Goal: Transaction & Acquisition: Purchase product/service

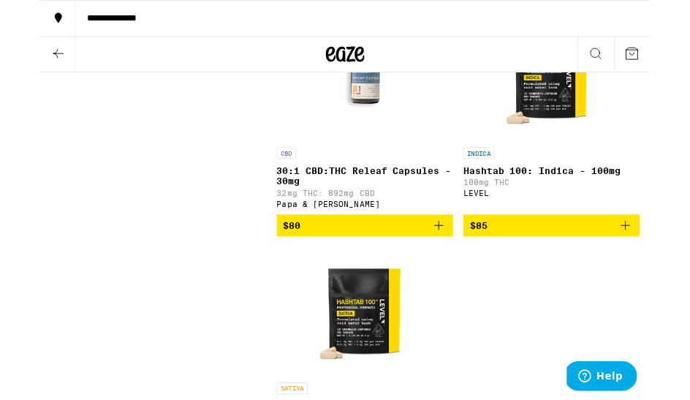
scroll to position [2768, 0]
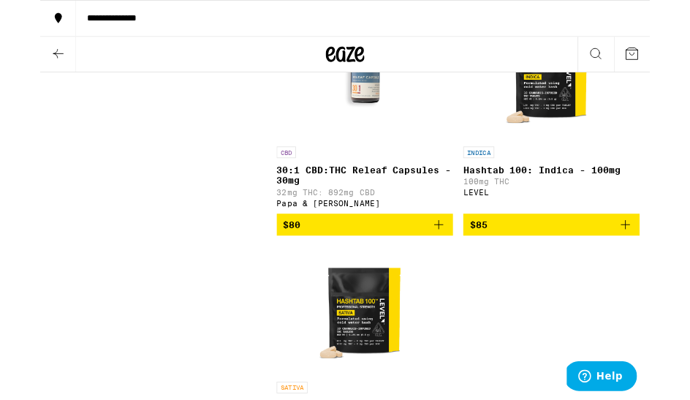
click at [380, 210] on p "30:1 CBD:THC Releaf Capsules - 30mg" at bounding box center [368, 197] width 200 height 23
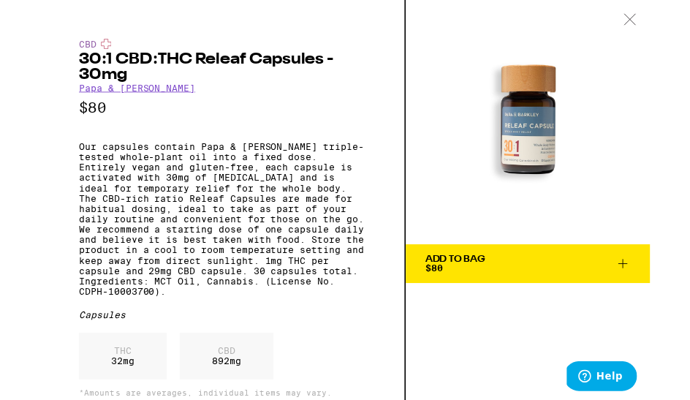
click at [612, 301] on span "Add To Bag $80" at bounding box center [552, 298] width 233 height 20
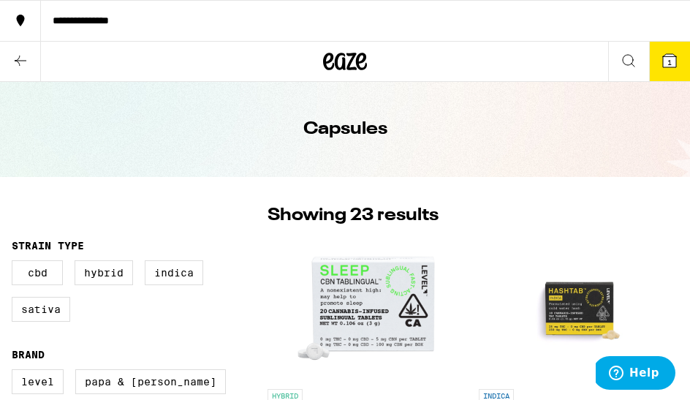
click at [357, 56] on icon at bounding box center [345, 61] width 44 height 26
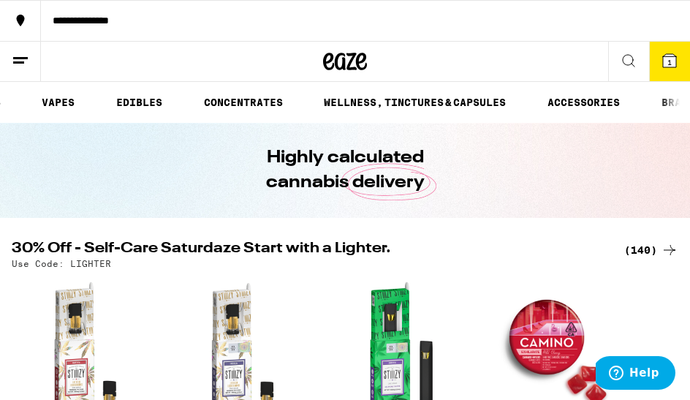
scroll to position [0, 252]
click at [445, 105] on link "WELLNESS, TINCTURES & CAPSULES" at bounding box center [413, 103] width 197 height 18
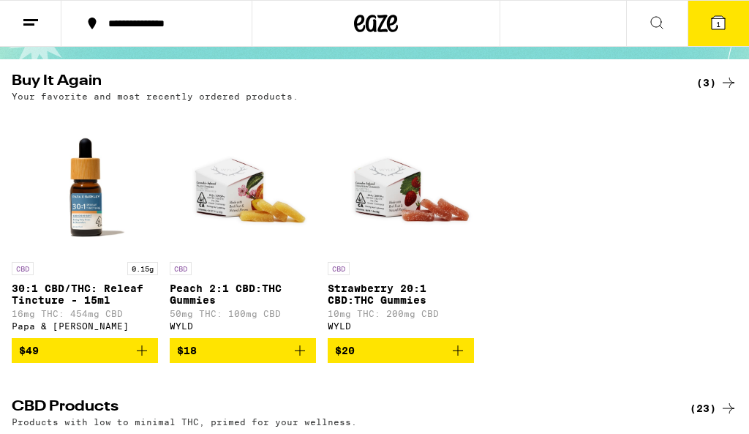
click at [393, 203] on img "Open page for Strawberry 20:1 CBD:THC Gummies from WYLD" at bounding box center [401, 181] width 146 height 146
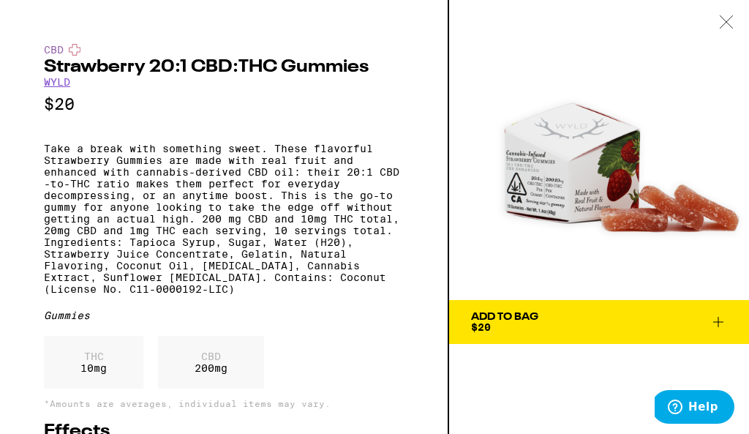
click at [723, 25] on icon at bounding box center [726, 21] width 15 height 13
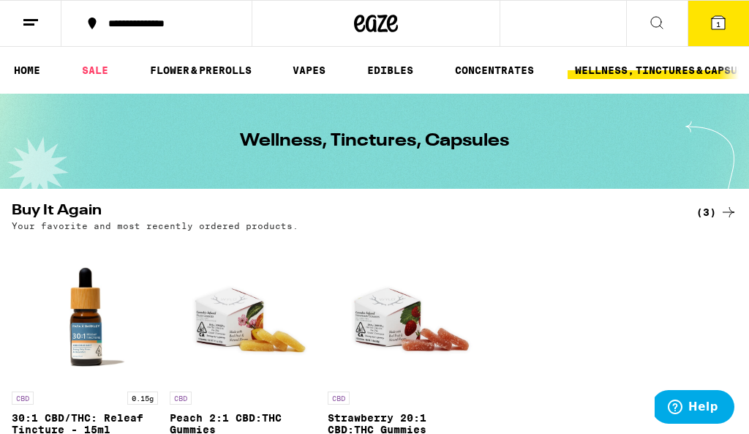
click at [657, 23] on icon at bounding box center [657, 23] width 18 height 18
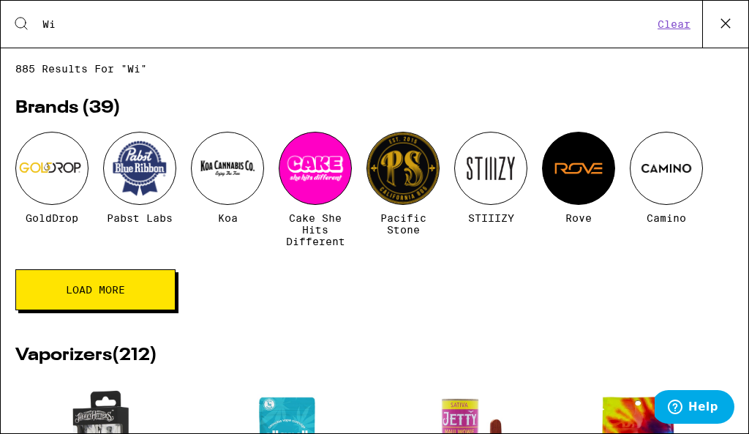
type input "W"
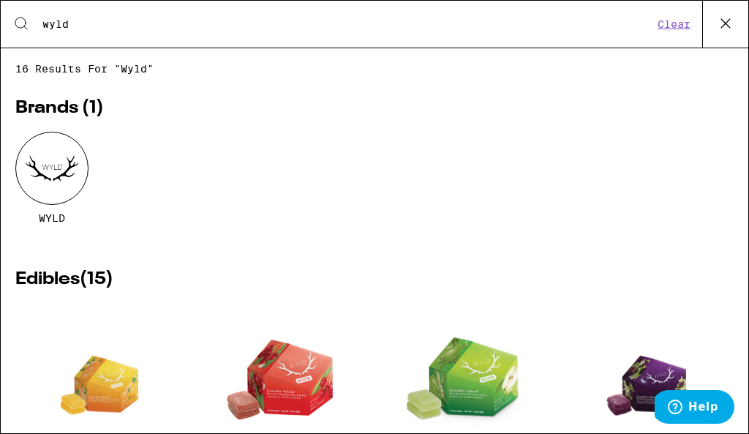
type input "wyld"
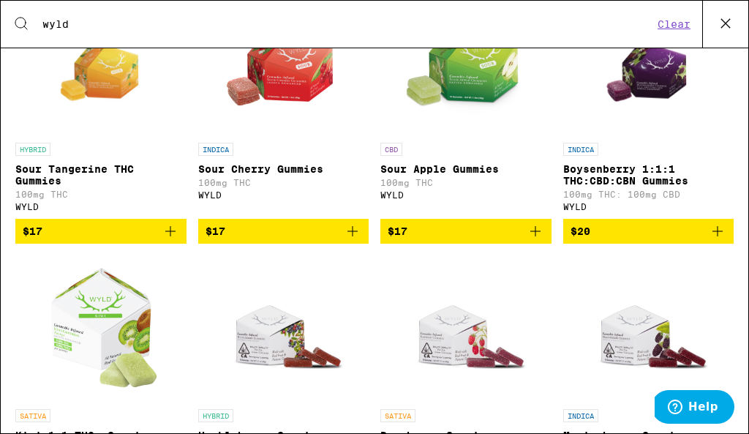
scroll to position [314, 0]
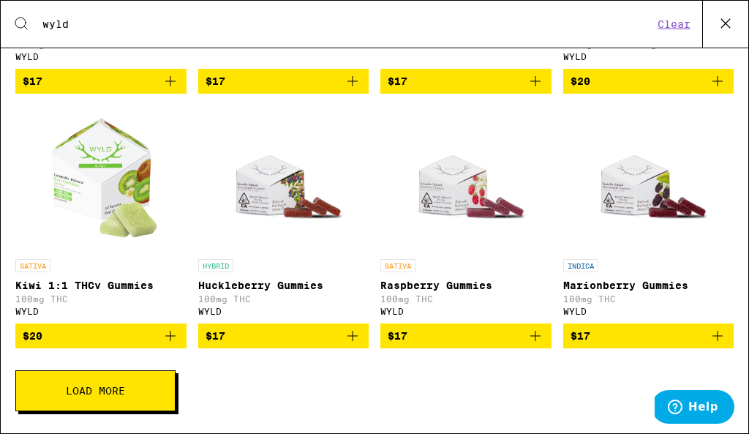
click at [132, 383] on button "Load More" at bounding box center [95, 390] width 160 height 41
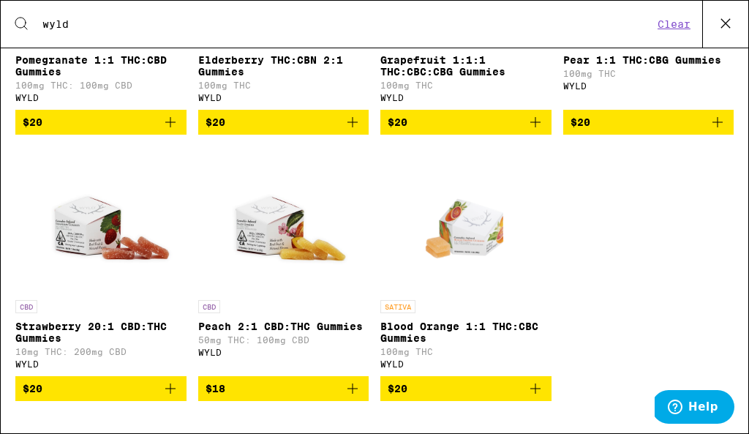
scroll to position [984, 0]
click at [168, 393] on icon "Add to bag" at bounding box center [171, 389] width 18 height 18
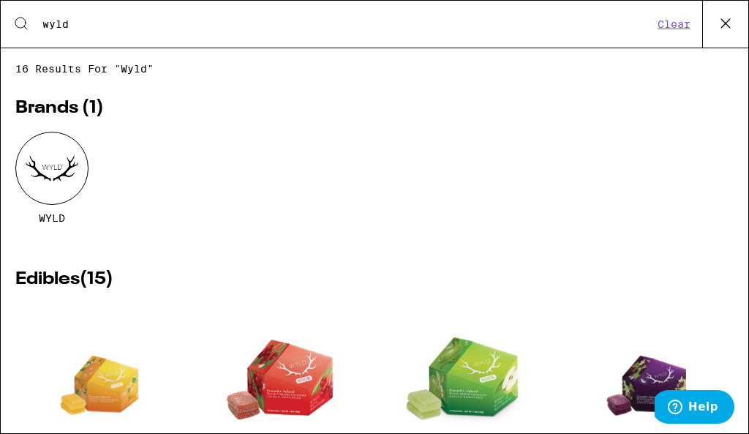
scroll to position [0, 0]
click at [672, 29] on button "Clear" at bounding box center [674, 24] width 42 height 13
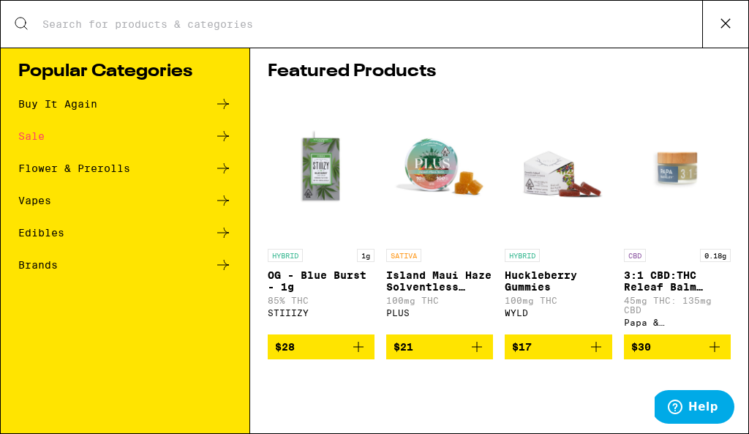
click at [730, 24] on icon at bounding box center [726, 23] width 22 height 22
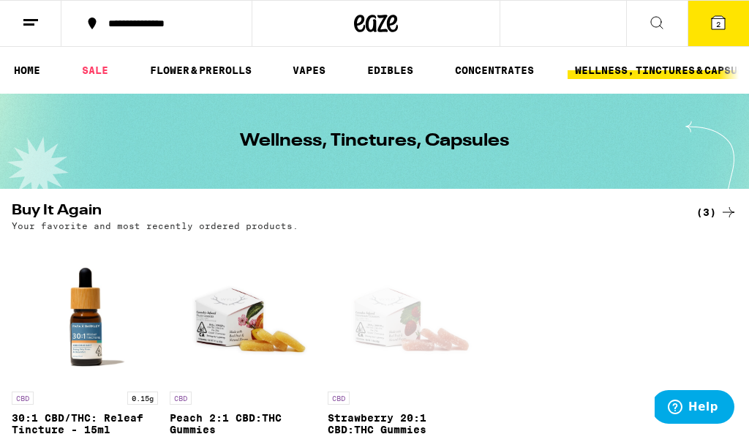
click at [382, 34] on icon at bounding box center [376, 23] width 44 height 26
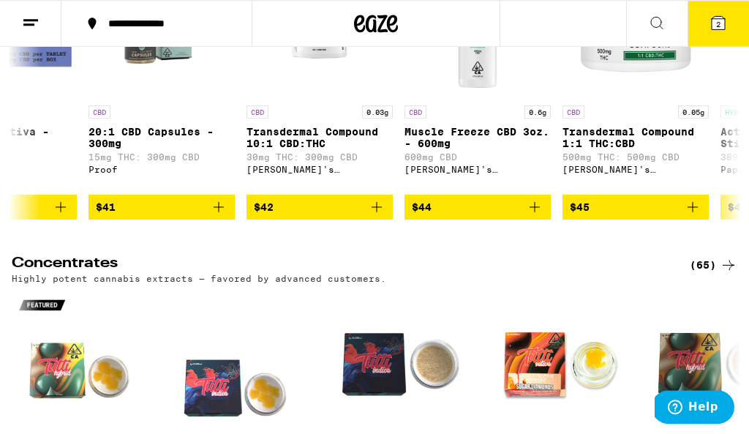
scroll to position [5732, 0]
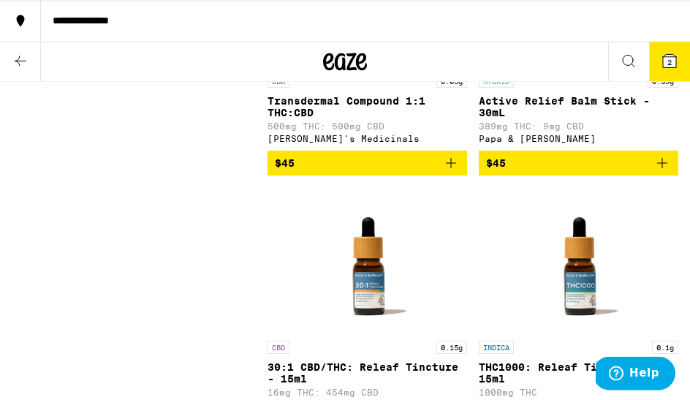
scroll to position [3159, 0]
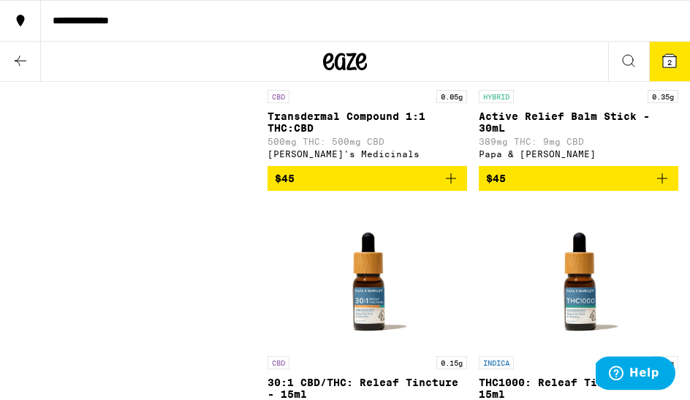
click at [632, 60] on icon at bounding box center [629, 61] width 18 height 18
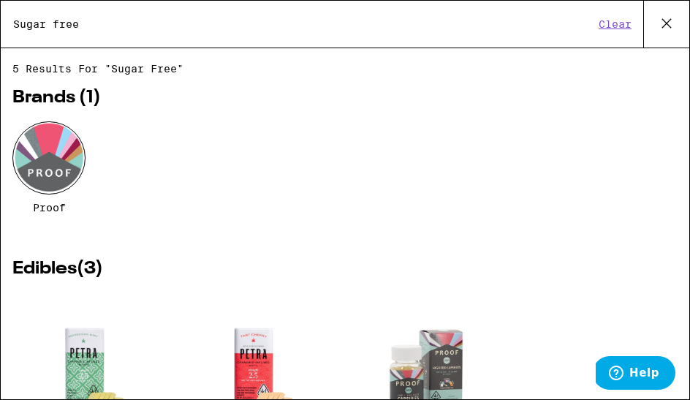
type input "Sugar free"
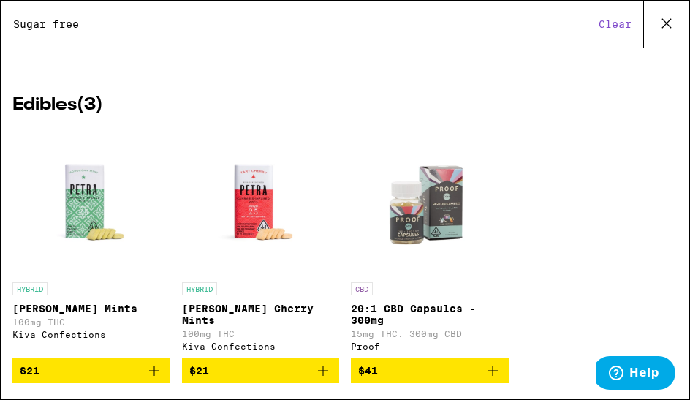
scroll to position [163, 0]
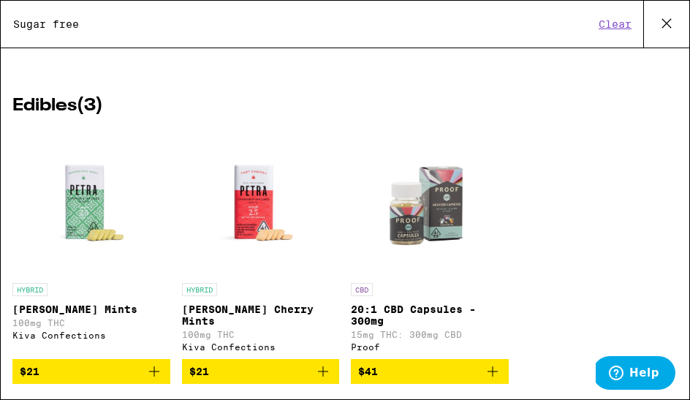
click at [668, 26] on icon at bounding box center [667, 23] width 22 height 22
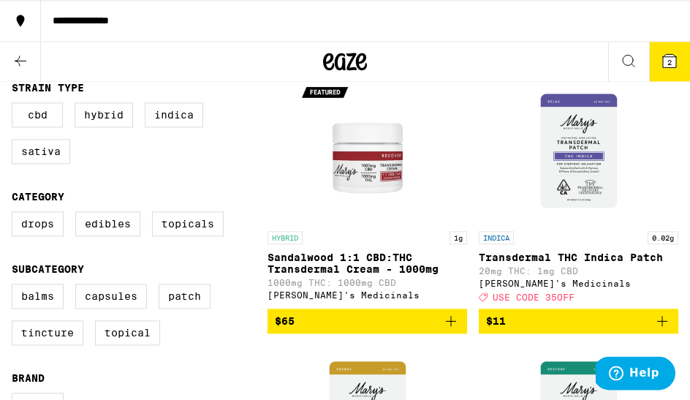
scroll to position [158, 0]
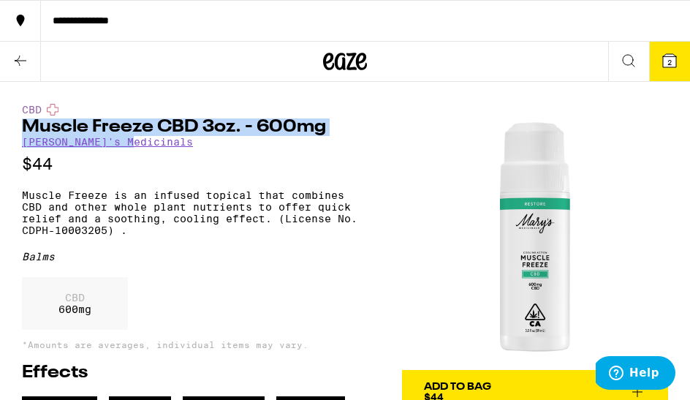
click at [499, 19] on div "**********" at bounding box center [365, 20] width 649 height 10
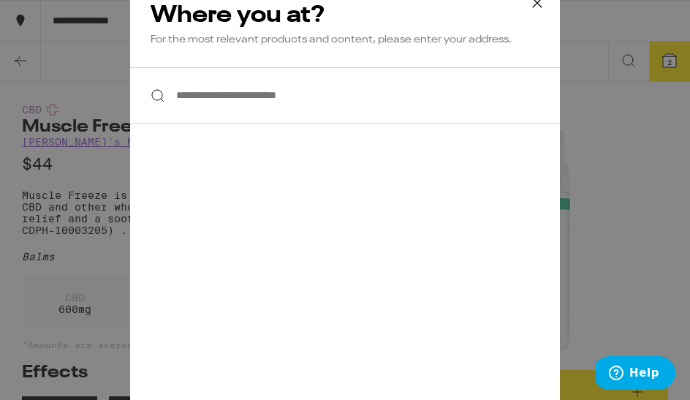
click at [587, 197] on div "**********" at bounding box center [345, 200] width 690 height 400
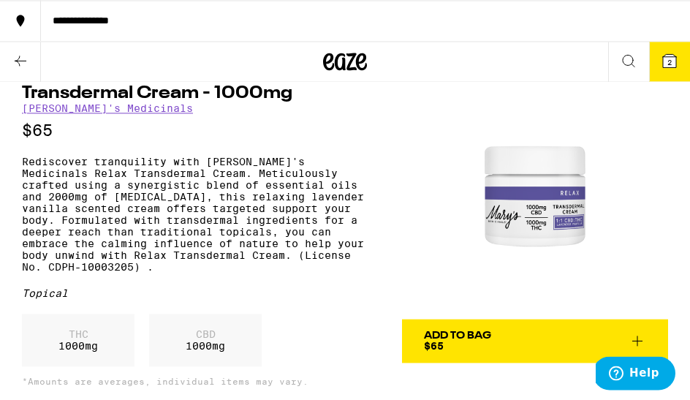
scroll to position [50, 0]
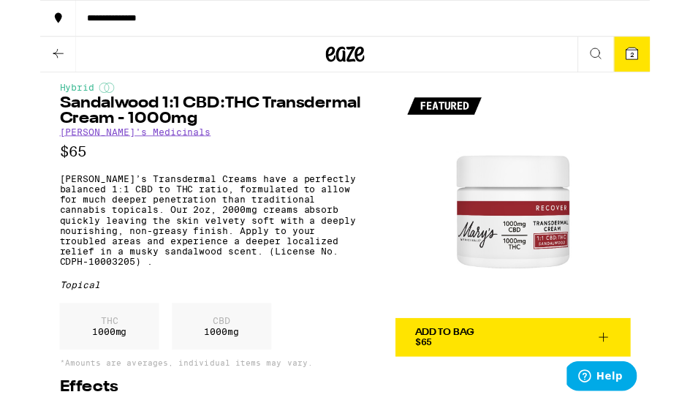
scroll to position [11, 0]
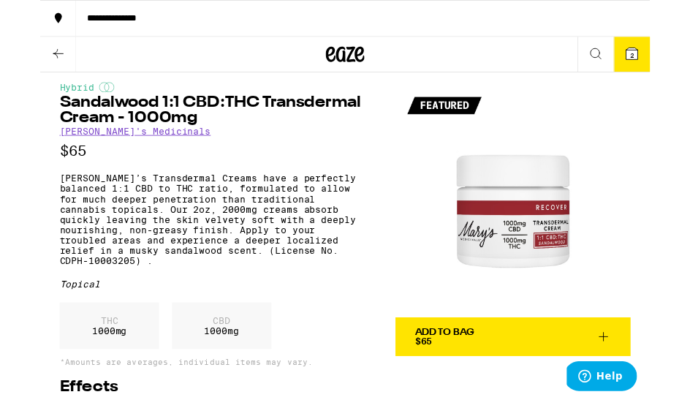
click at [685, 274] on div "Hybrid Sandalwood 1:1 CBD:THC Transdermal Cream - 1000mg [PERSON_NAME]'s Medici…" at bounding box center [345, 298] width 690 height 455
click at [583, 380] on span "Add To Bag $65" at bounding box center [535, 381] width 222 height 20
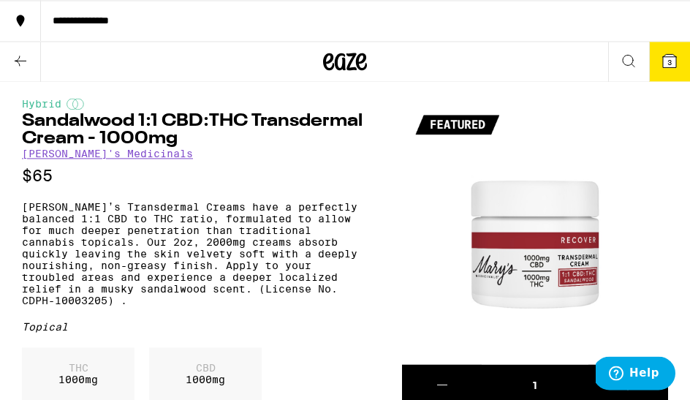
scroll to position [0, 0]
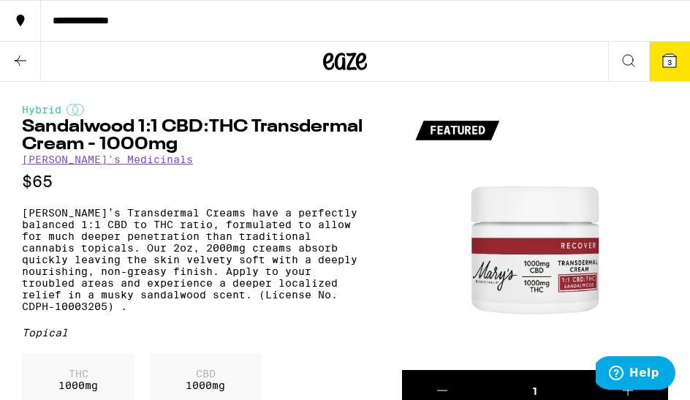
click at [353, 65] on icon at bounding box center [345, 61] width 44 height 26
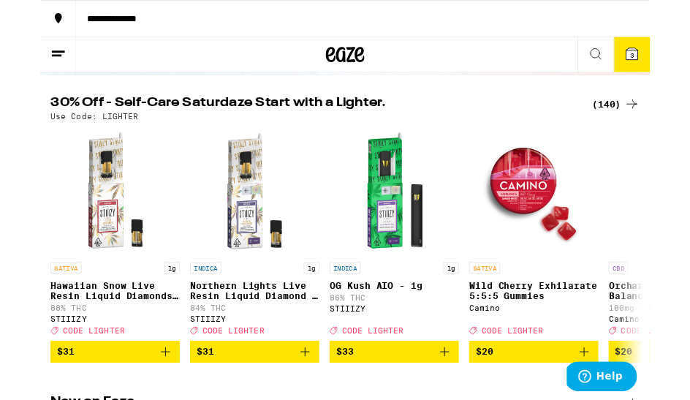
scroll to position [133, 0]
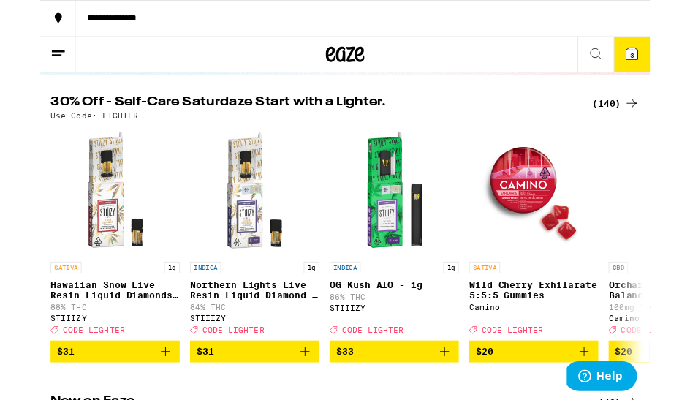
click at [639, 125] on div "(140)" at bounding box center [652, 117] width 54 height 18
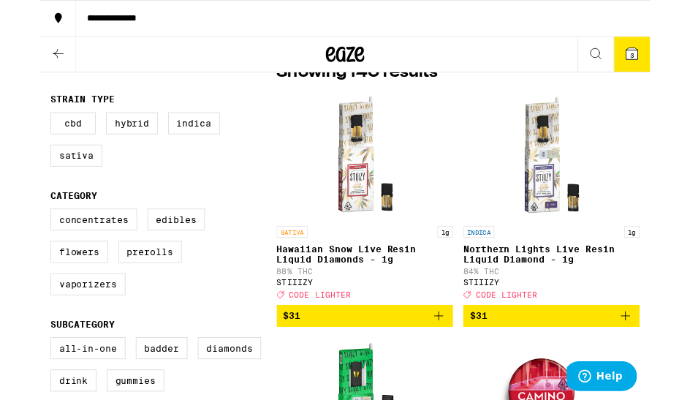
click at [644, 249] on img "Open page for Northern Lights Live Resin Liquid Diamond - 1g from STIIIZY" at bounding box center [579, 175] width 146 height 146
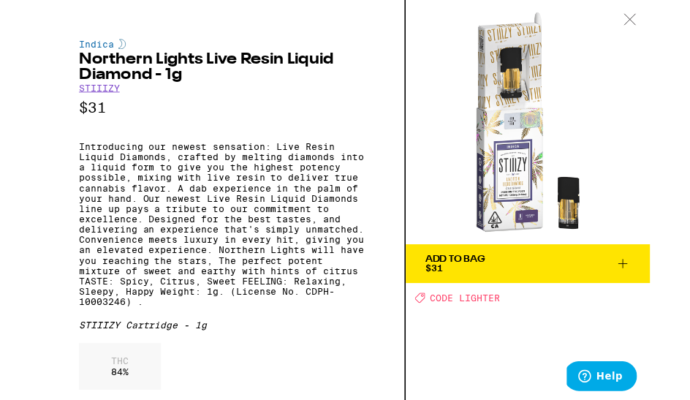
click at [665, 37] on div at bounding box center [667, 23] width 45 height 46
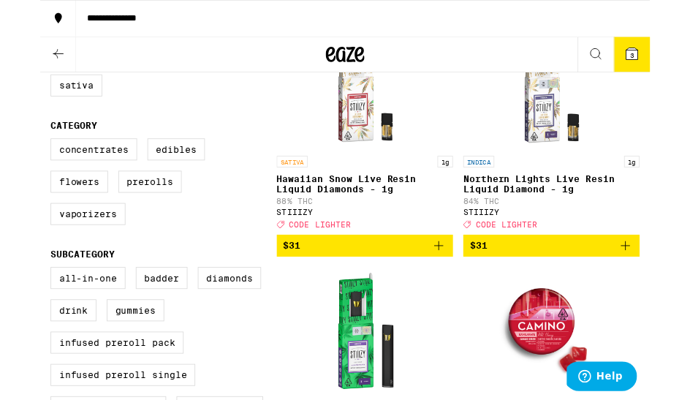
scroll to position [213, 0]
click at [167, 178] on label "Edibles" at bounding box center [153, 169] width 65 height 25
click at [15, 159] on input "Edibles" at bounding box center [15, 159] width 1 height 1
checkbox input "true"
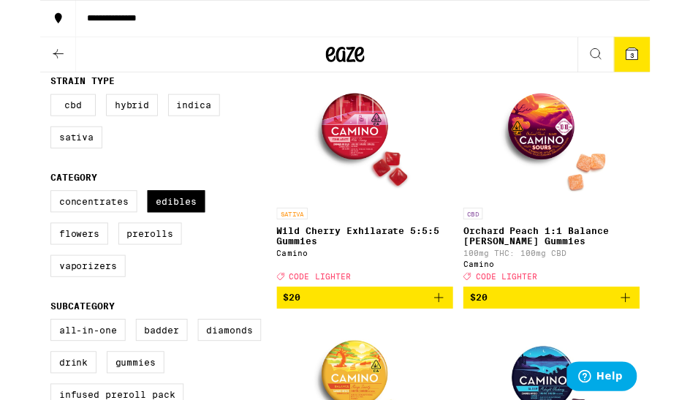
scroll to position [154, 0]
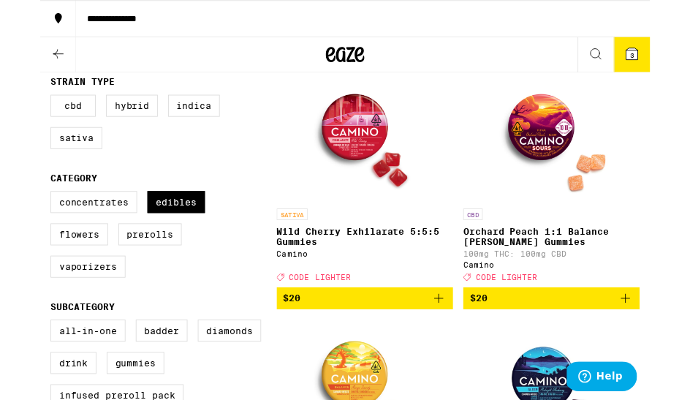
click at [641, 345] on span "$20" at bounding box center [578, 337] width 185 height 18
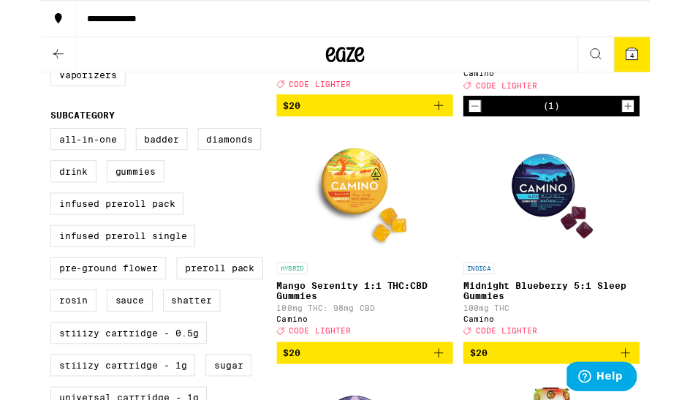
scroll to position [370, 0]
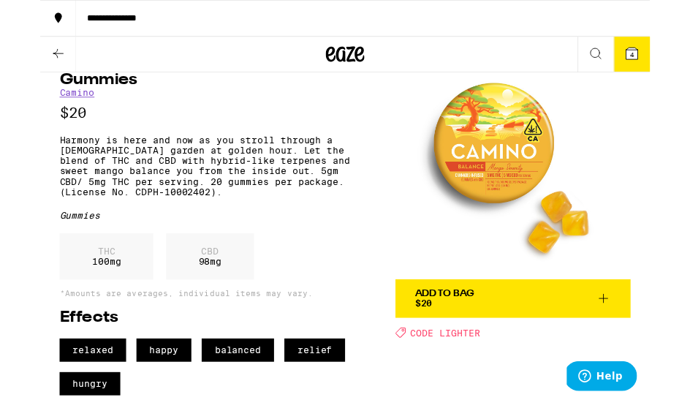
scroll to position [55, 0]
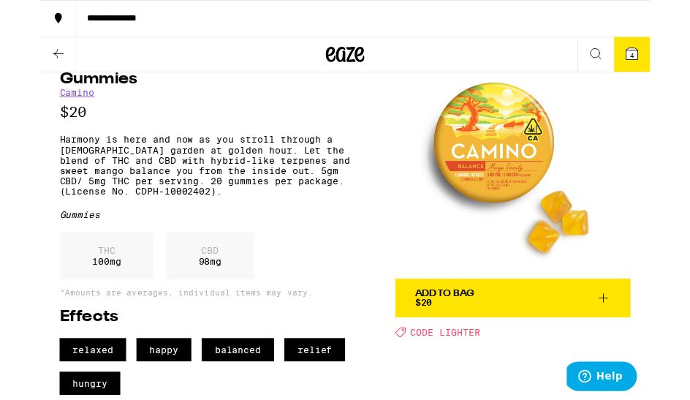
click at [596, 333] on span "Add To Bag $20" at bounding box center [535, 337] width 222 height 20
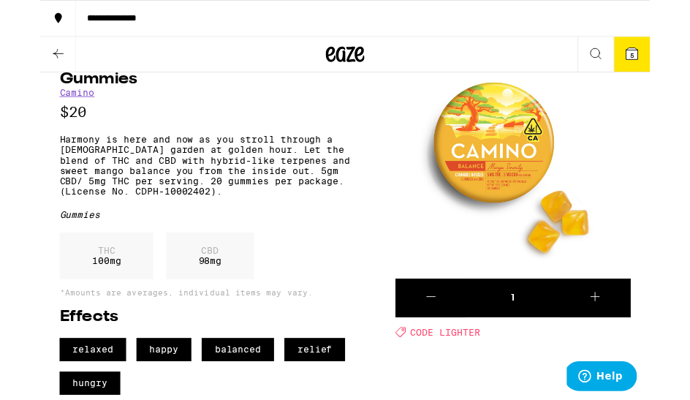
click at [491, 380] on span "CODE LIGHTER" at bounding box center [458, 376] width 79 height 12
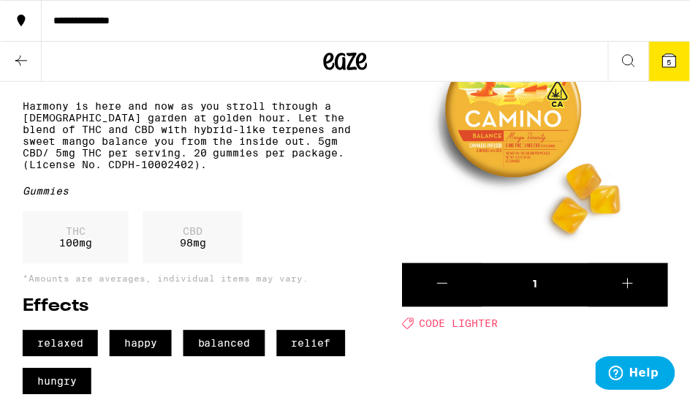
scroll to position [108, 0]
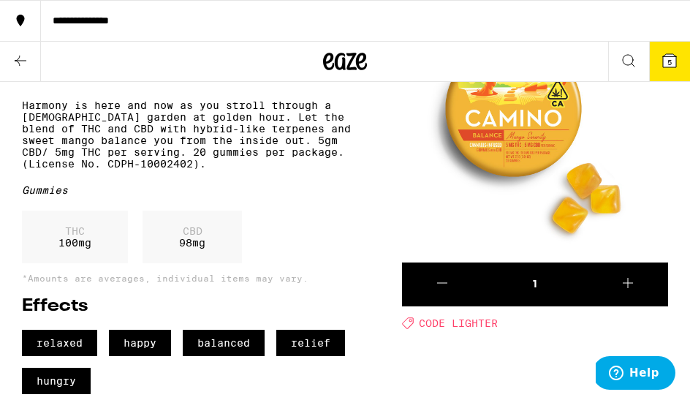
click at [669, 55] on icon at bounding box center [669, 60] width 13 height 13
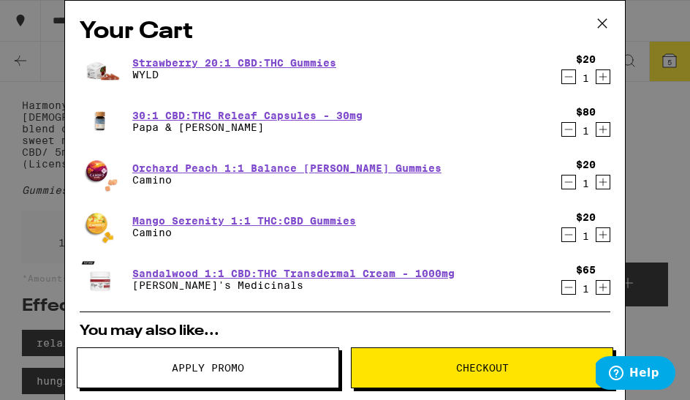
click at [564, 187] on icon "Decrement" at bounding box center [568, 182] width 13 height 18
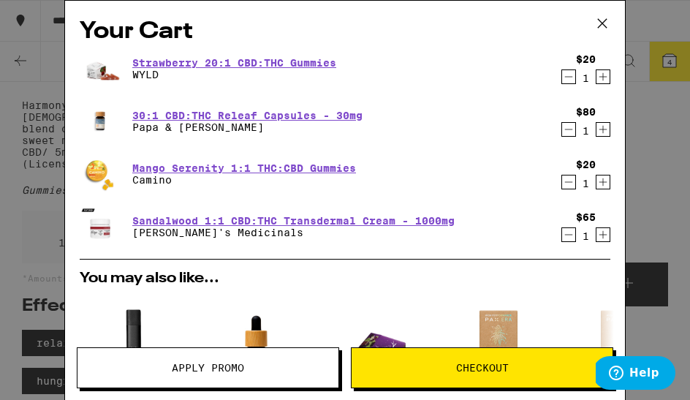
click at [249, 363] on span "Apply Promo" at bounding box center [208, 368] width 261 height 10
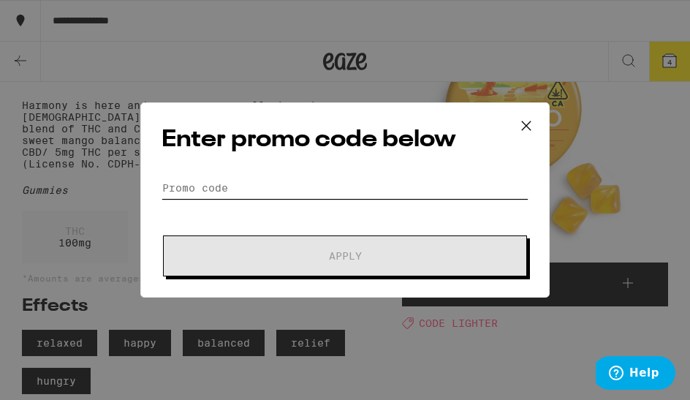
click at [336, 192] on input "Promo Code" at bounding box center [345, 188] width 367 height 22
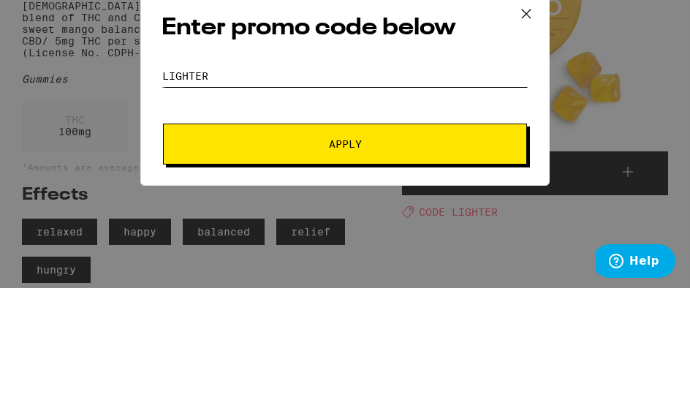
type input "LIGHTER"
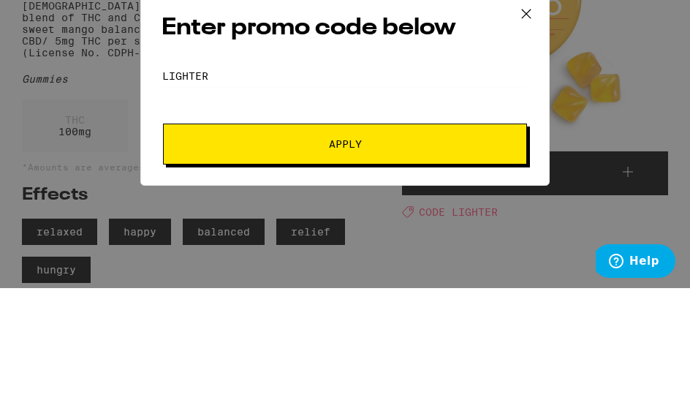
click at [366, 251] on span "Apply" at bounding box center [345, 256] width 263 height 10
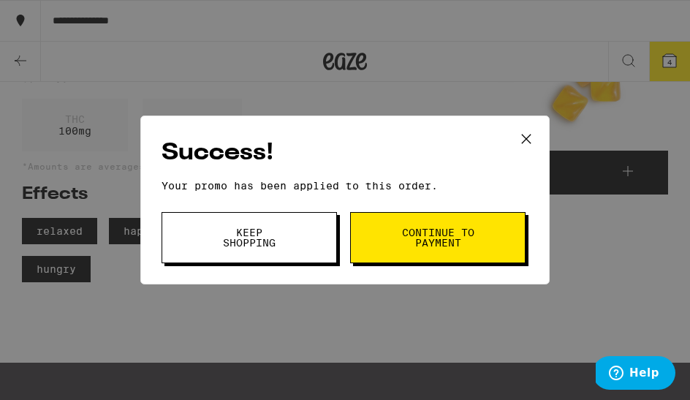
click at [305, 241] on button "Keep Shopping" at bounding box center [250, 237] width 176 height 51
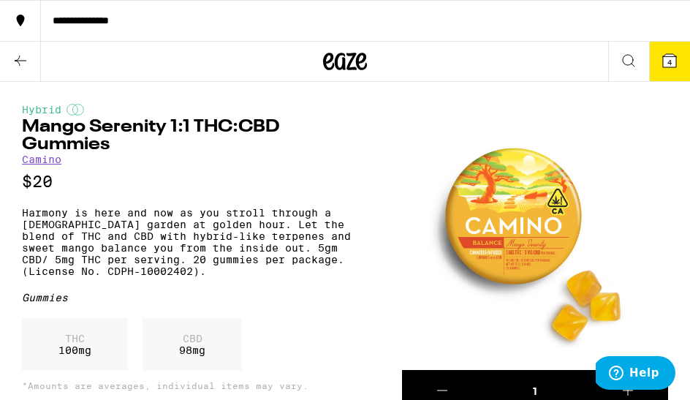
click at [671, 64] on span "4" at bounding box center [670, 62] width 4 height 9
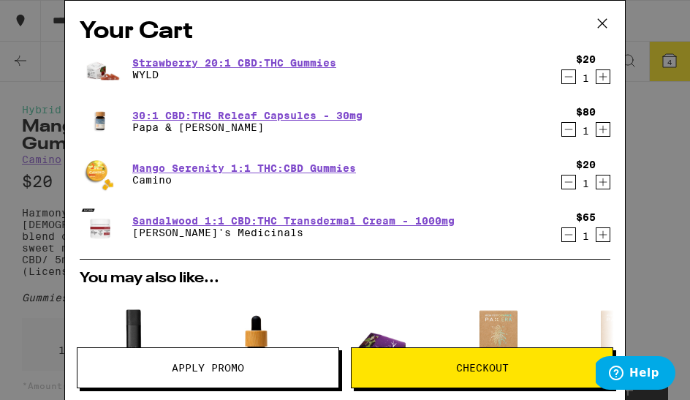
click at [568, 183] on icon "Decrement" at bounding box center [568, 182] width 13 height 18
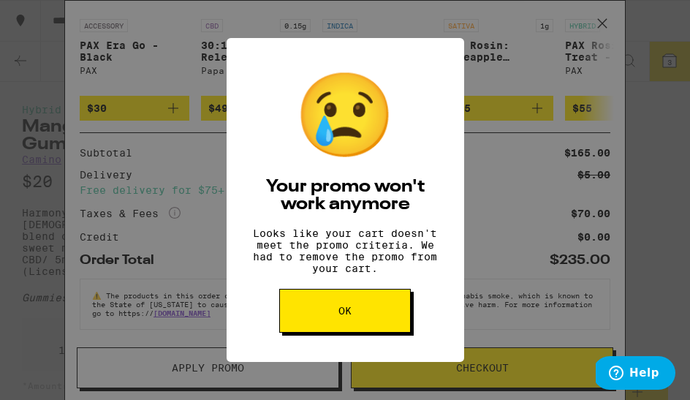
scroll to position [356, 0]
click at [383, 326] on button "OK" at bounding box center [345, 311] width 132 height 44
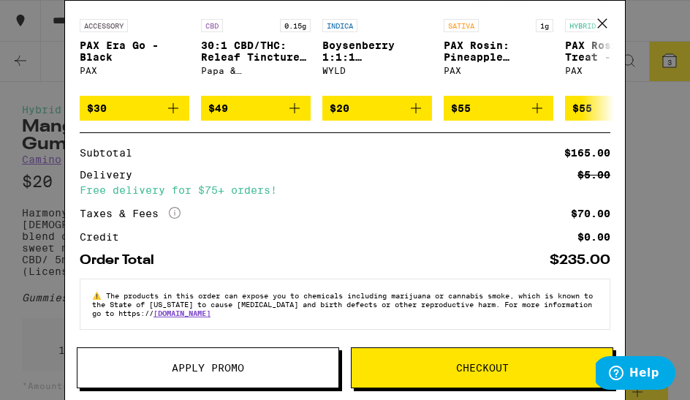
click at [181, 211] on icon "More Info" at bounding box center [175, 213] width 12 height 12
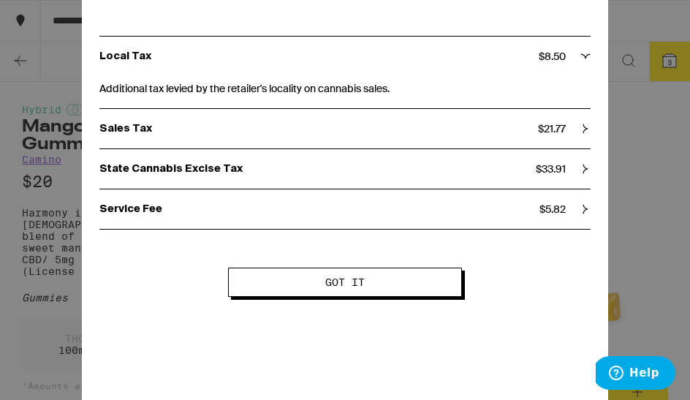
click at [416, 290] on button "Got it" at bounding box center [345, 282] width 234 height 29
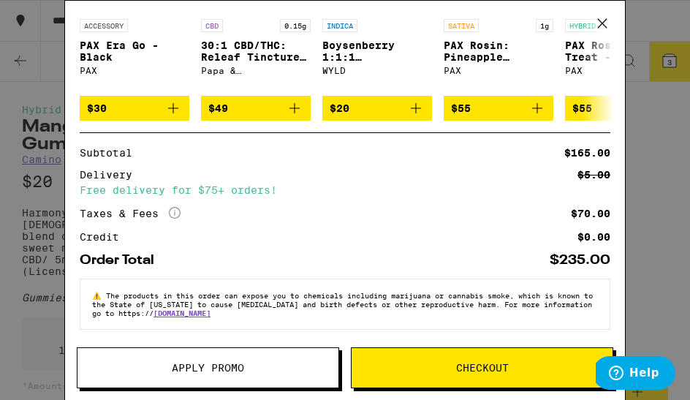
scroll to position [0, 0]
click at [508, 295] on span "The products in this order can expose you to chemicals including marijuana or c…" at bounding box center [342, 304] width 501 height 26
click at [489, 366] on span "Checkout" at bounding box center [482, 368] width 53 height 10
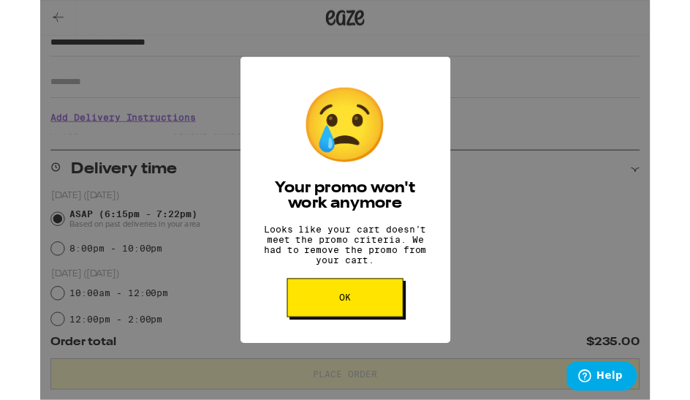
scroll to position [225, 0]
click at [391, 344] on button "OK" at bounding box center [345, 337] width 132 height 44
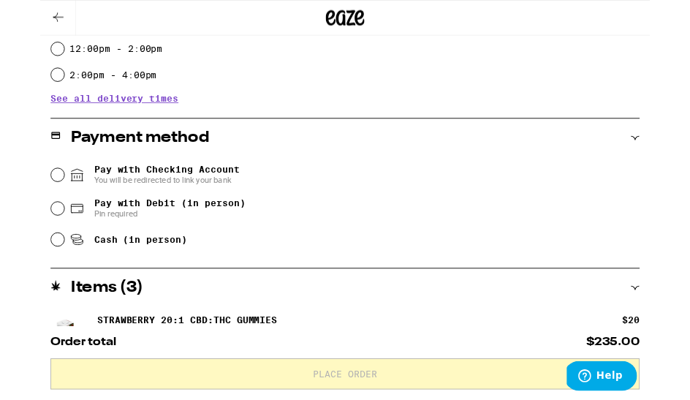
click at [23, 279] on input "Cash (in person)" at bounding box center [19, 271] width 15 height 15
radio input "true"
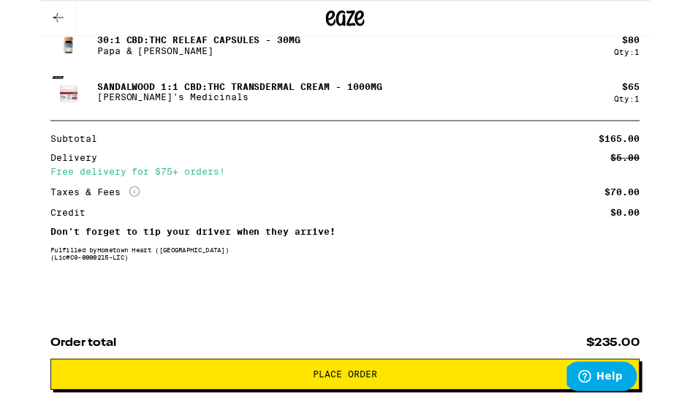
scroll to position [908, 0]
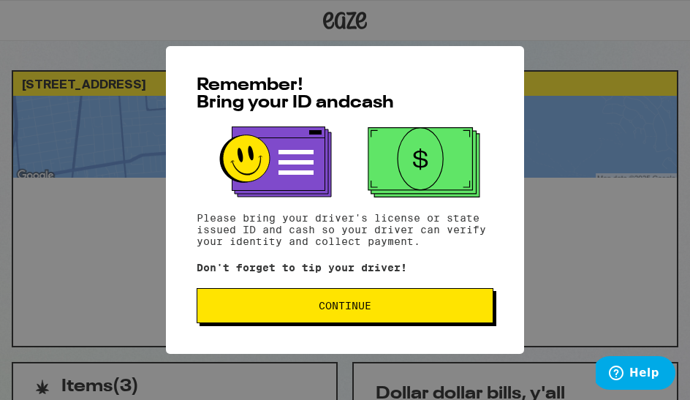
click at [366, 323] on button "Continue" at bounding box center [345, 305] width 297 height 35
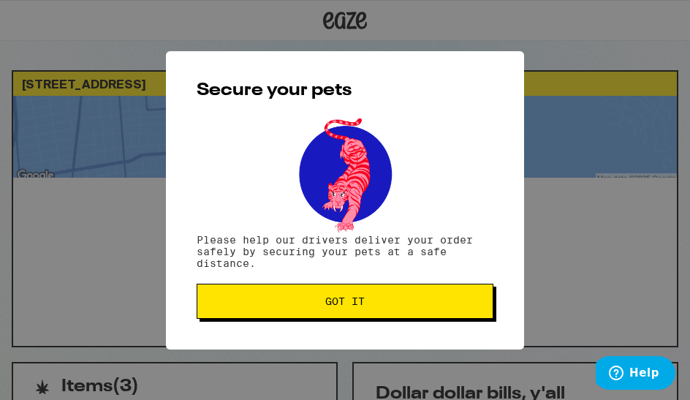
click at [380, 319] on button "Got it" at bounding box center [345, 301] width 297 height 35
